Goal: Answer question/provide support: Share knowledge or assist other users

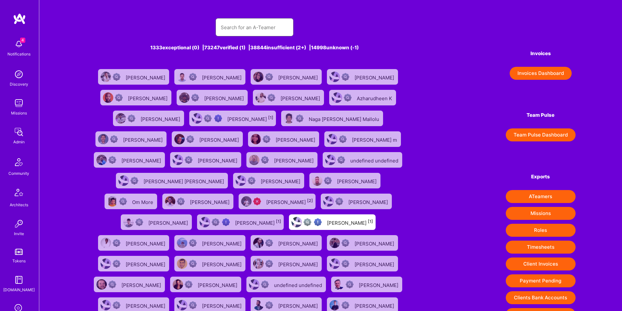
click at [252, 23] on input "text" at bounding box center [255, 27] width 68 height 17
paste input "ashlucio@gmail.com"
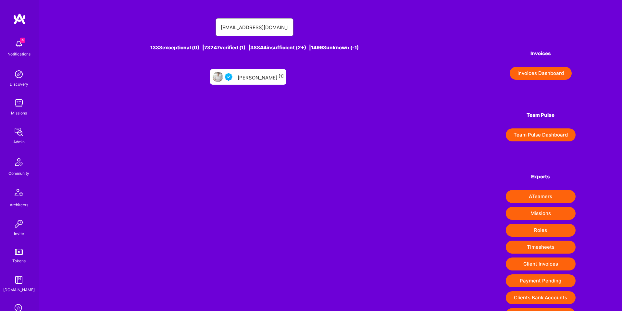
type input "ashlucio@gmail.com"
click at [253, 76] on div "Ashley Lucio [1]" at bounding box center [261, 77] width 46 height 8
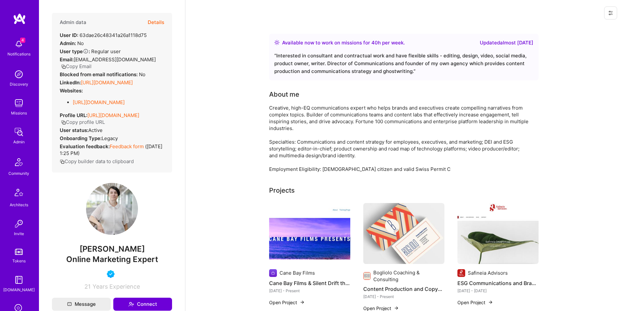
click at [154, 21] on button "Details" at bounding box center [156, 22] width 17 height 19
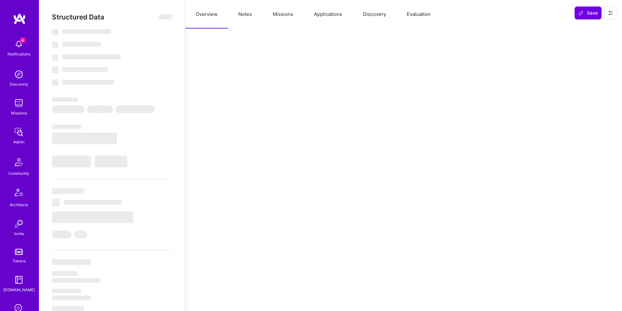
select select "Right Now"
select select "4"
select select "7"
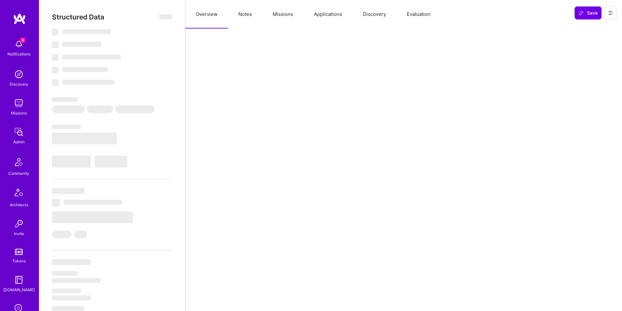
select select "US"
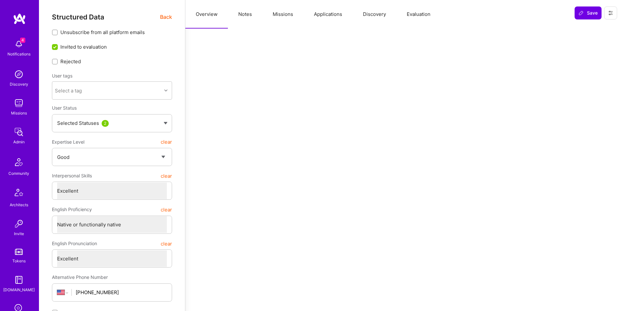
click at [322, 15] on button "Applications" at bounding box center [328, 14] width 49 height 29
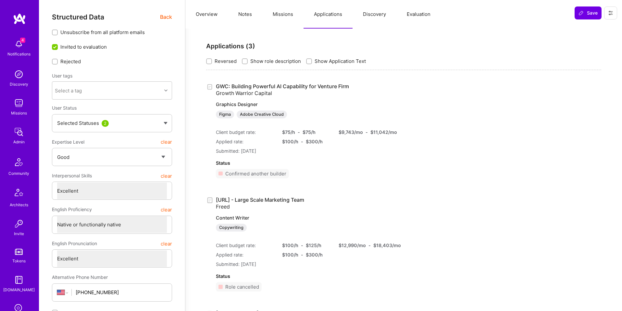
click at [18, 129] on img at bounding box center [18, 132] width 13 height 13
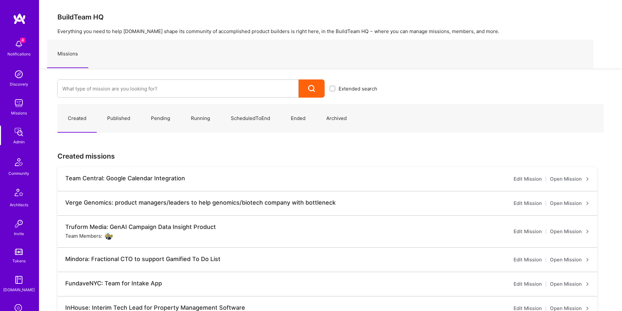
click at [93, 97] on div at bounding box center [178, 89] width 242 height 18
click at [91, 92] on input at bounding box center [177, 89] width 231 height 17
paste input "Trippy Labs"
type input "Trippy Labs"
click at [101, 111] on link "Trippy Labs: AI Copywriter ( Published )" at bounding box center [219, 110] width 325 height 17
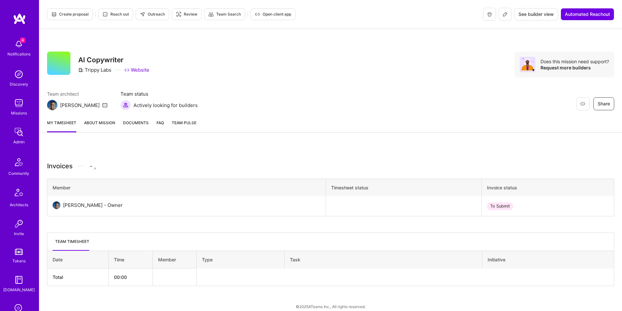
scroll to position [0, 0]
click at [528, 18] on button "See builder view" at bounding box center [536, 14] width 44 height 12
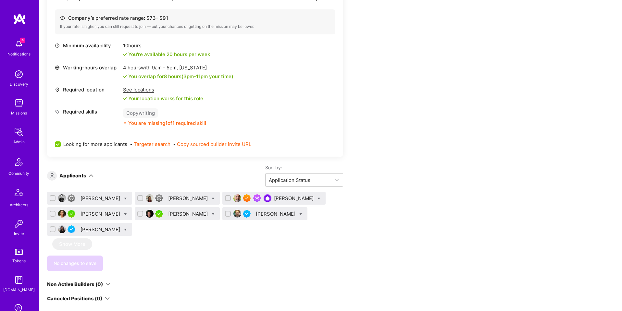
scroll to position [103, 0]
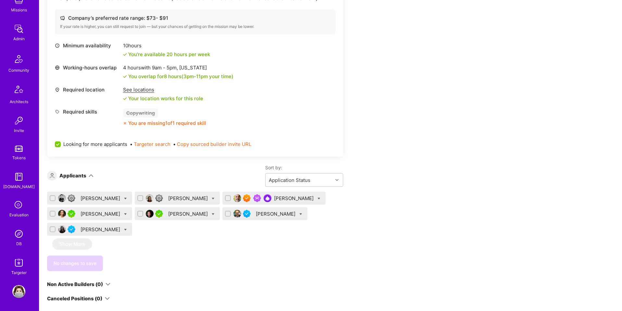
click at [22, 231] on img at bounding box center [18, 234] width 13 height 13
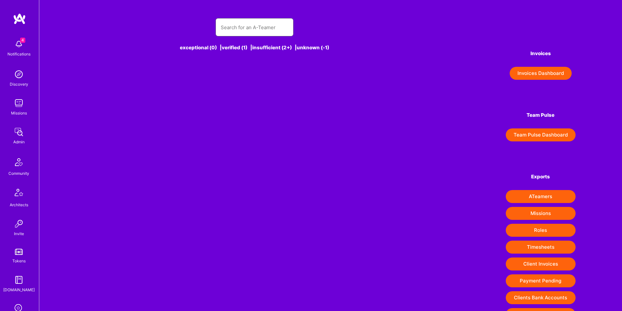
drag, startPoint x: 276, startPoint y: 29, endPoint x: 212, endPoint y: 28, distance: 63.7
click at [276, 29] on input "text" at bounding box center [255, 27] width 68 height 17
paste input "[URL][DOMAIN_NAME]"
type input "[URL][DOMAIN_NAME]"
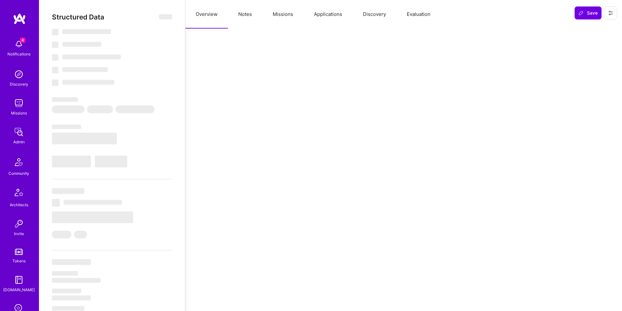
click at [417, 12] on button "Evaluation" at bounding box center [419, 14] width 44 height 29
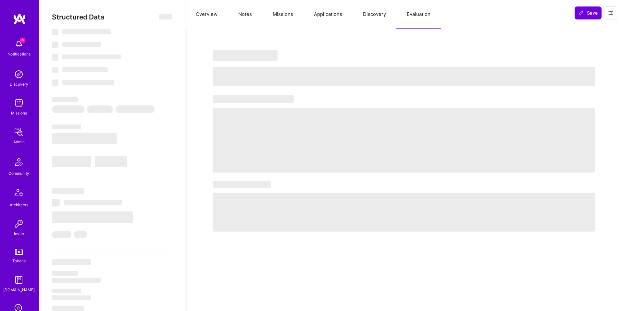
select select "Right Now"
select select "7"
select select "6"
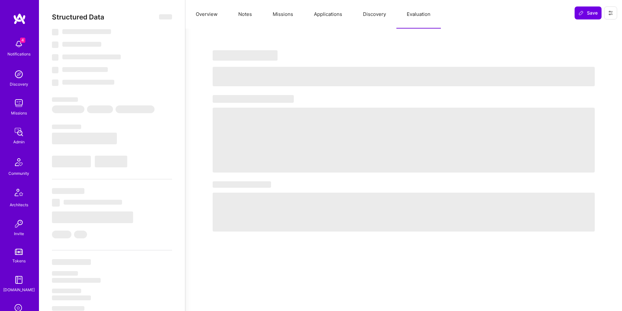
select select "IN"
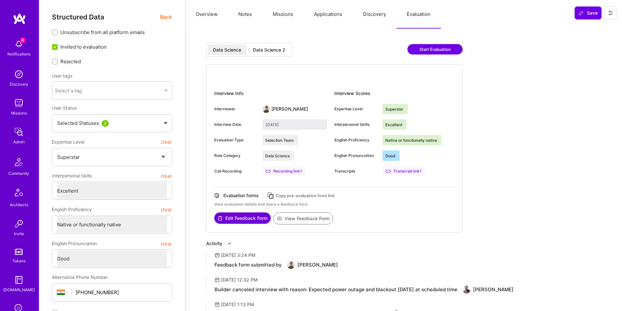
scroll to position [2, 0]
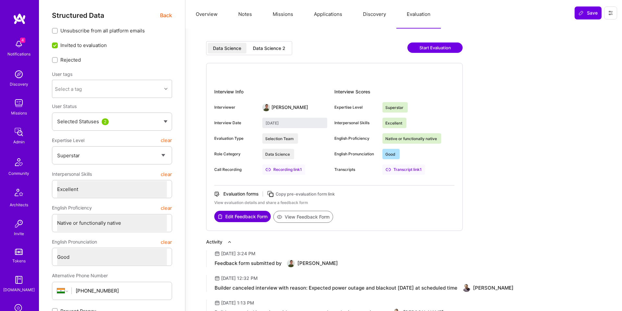
click at [276, 49] on div "Data Science 2" at bounding box center [269, 48] width 32 height 6
type input "September 2, 2025"
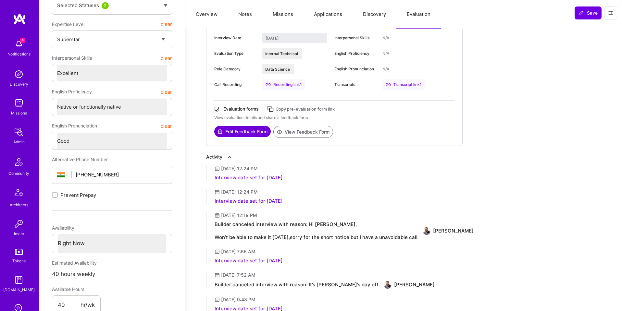
scroll to position [0, 0]
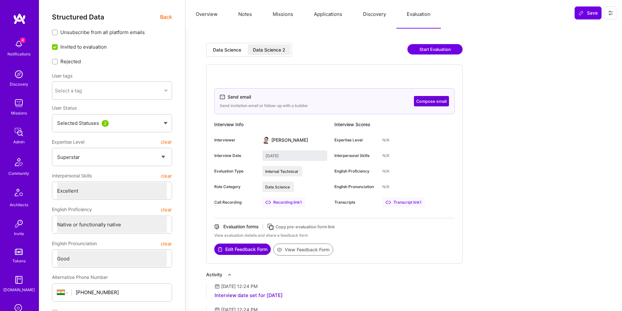
click at [312, 15] on button "Applications" at bounding box center [328, 14] width 49 height 29
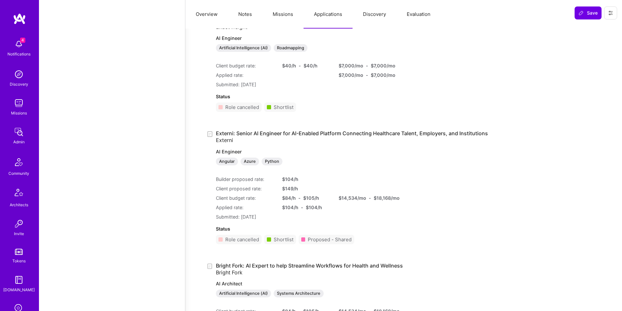
scroll to position [863, 0]
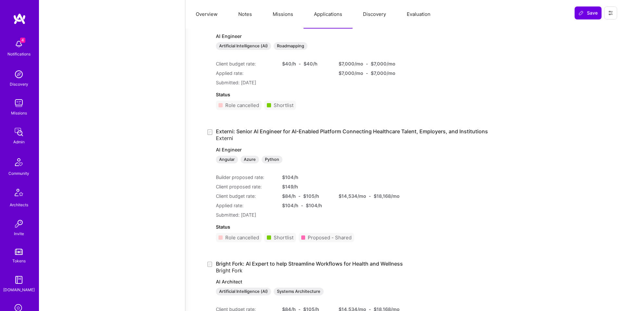
click at [606, 15] on button at bounding box center [610, 12] width 13 height 13
click at [587, 26] on button "Login as Luve" at bounding box center [587, 27] width 60 height 17
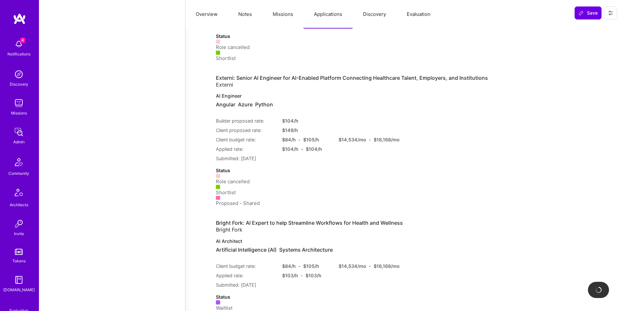
scroll to position [295, 0]
